Goal: Task Accomplishment & Management: Complete application form

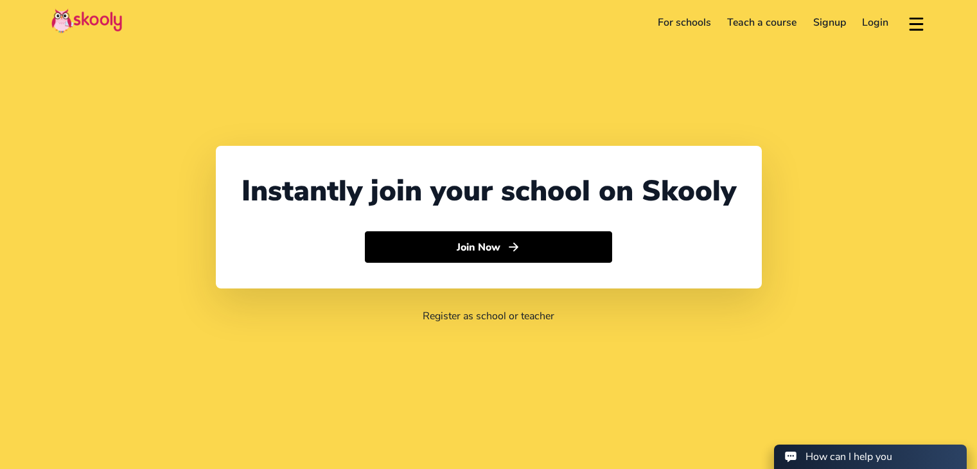
select select "91"
select select "[GEOGRAPHIC_DATA]"
select select "[GEOGRAPHIC_DATA]/[GEOGRAPHIC_DATA]"
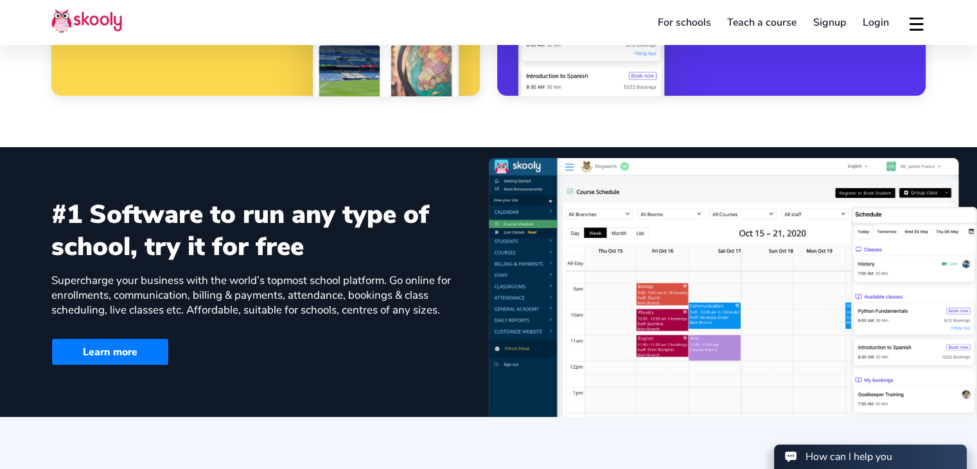
scroll to position [707, 0]
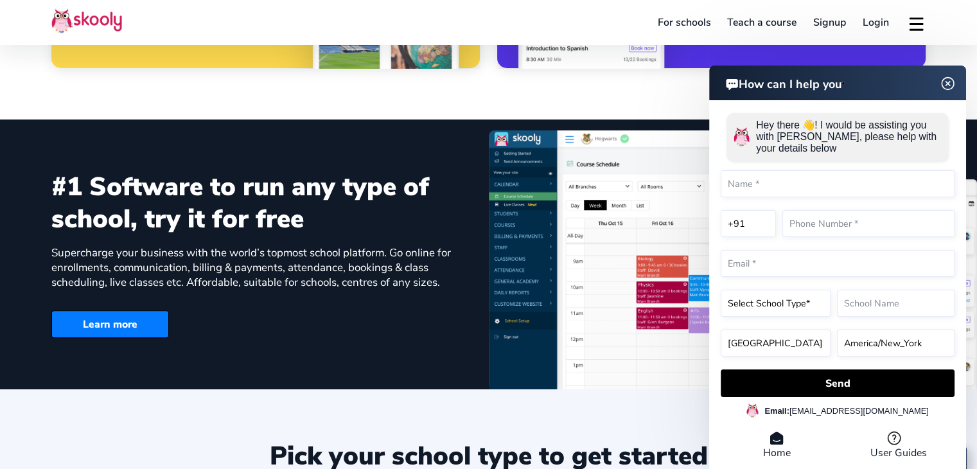
click at [944, 89] on div "How can I help you Hey there 👋! I would be assisting you with Skooly, please he…" at bounding box center [837, 269] width 257 height 407
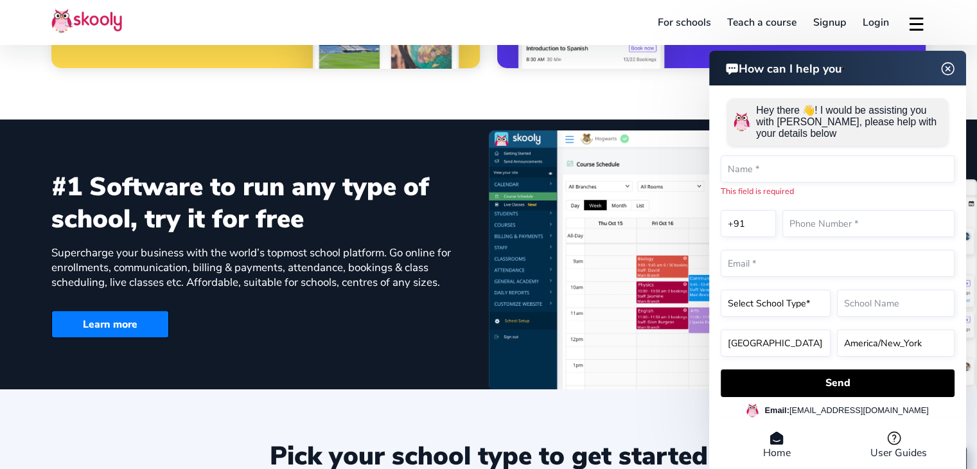
click at [948, 68] on img at bounding box center [948, 68] width 24 height 16
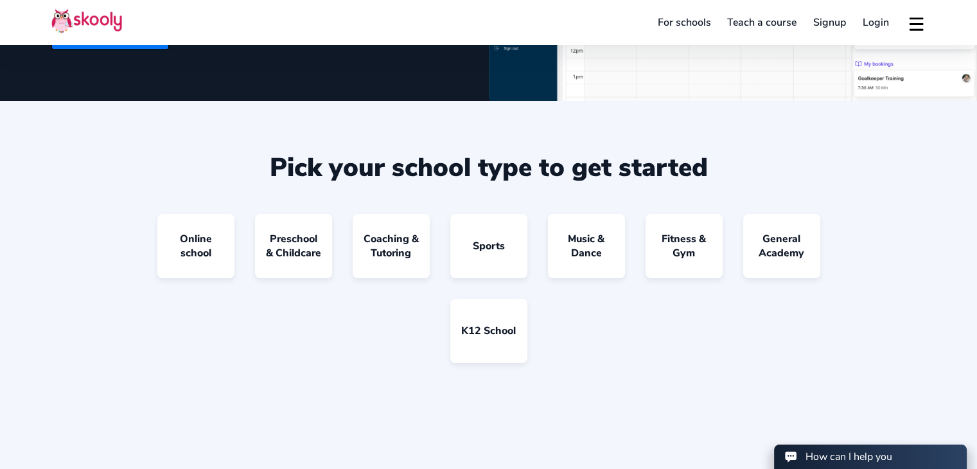
scroll to position [1092, 0]
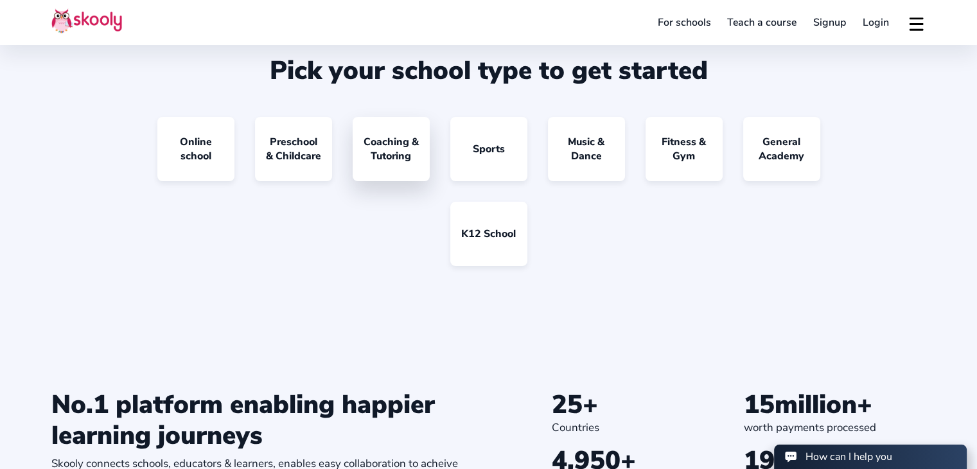
click at [396, 148] on link "Coaching & Tutoring" at bounding box center [391, 149] width 77 height 64
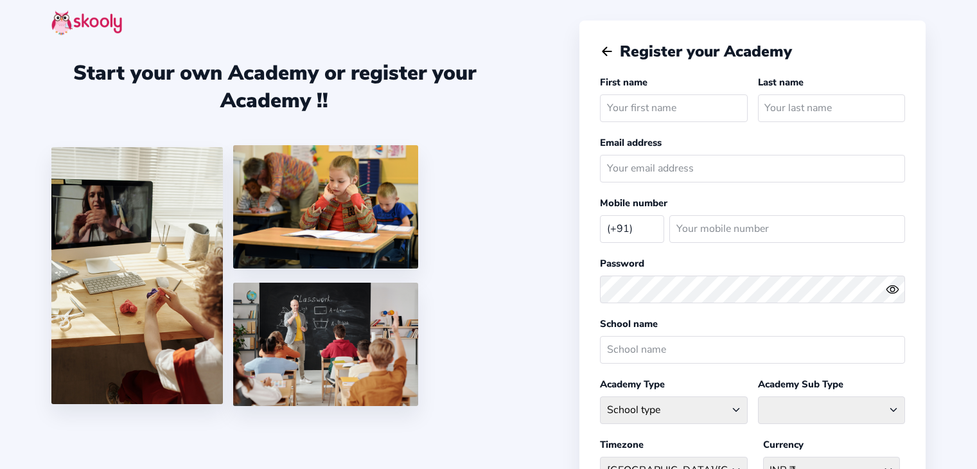
select select "IN"
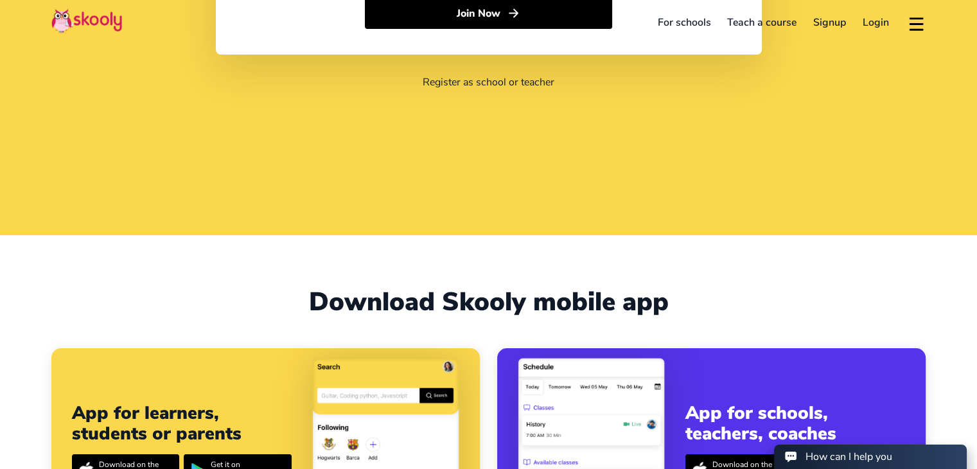
select select "91"
select select "[GEOGRAPHIC_DATA]"
select select "[GEOGRAPHIC_DATA]/[GEOGRAPHIC_DATA]"
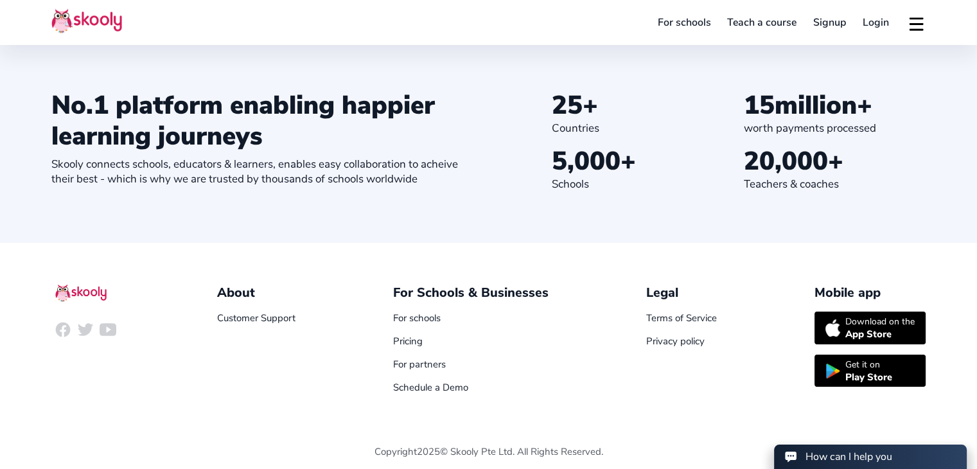
scroll to position [1404, 0]
